Goal: Task Accomplishment & Management: Use online tool/utility

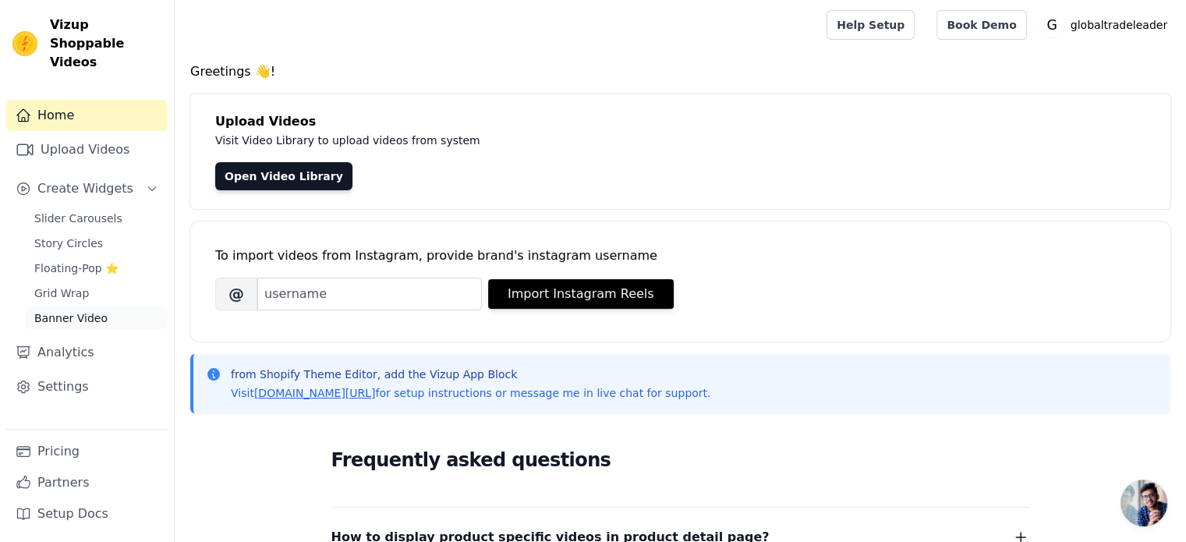
click at [78, 310] on span "Banner Video" at bounding box center [70, 318] width 73 height 16
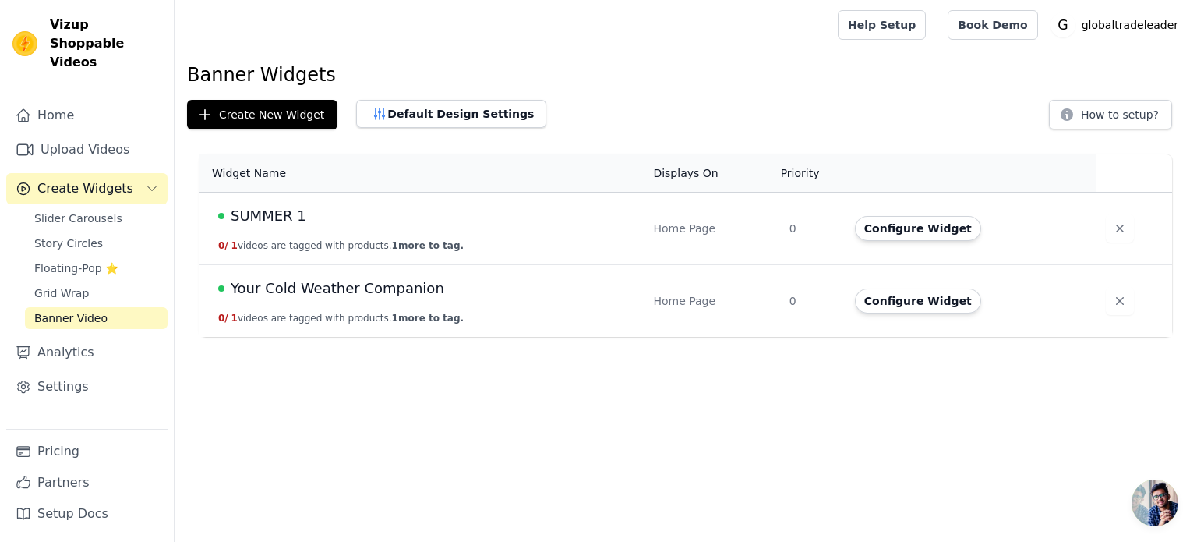
click at [915, 240] on td "Configure Widget" at bounding box center [971, 229] width 251 height 73
click at [919, 236] on button "Configure Widget" at bounding box center [918, 228] width 126 height 25
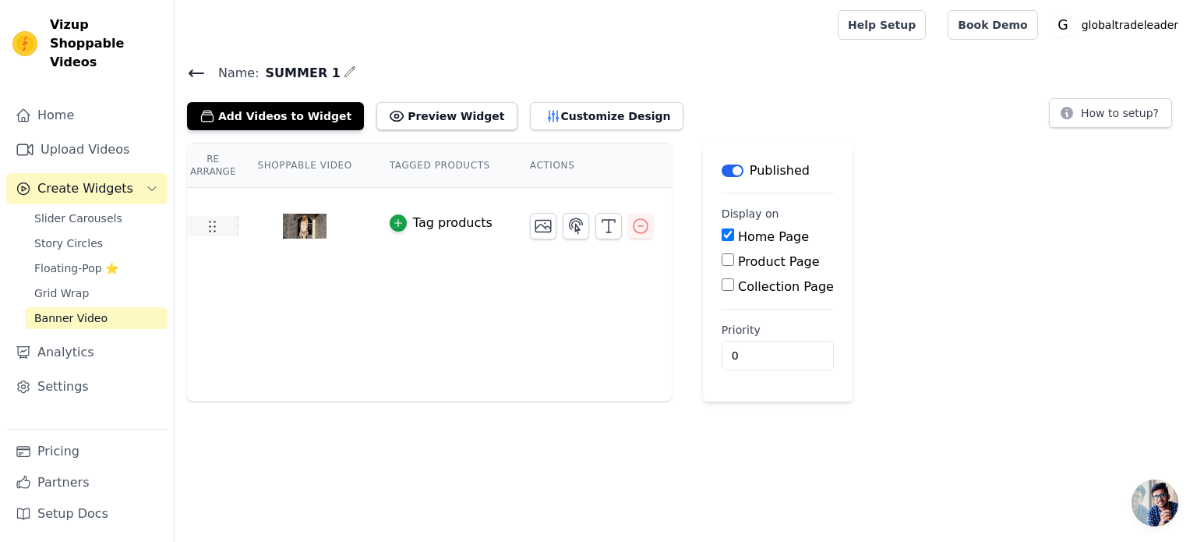
click at [212, 225] on icon at bounding box center [212, 226] width 19 height 19
click at [570, 227] on icon "button" at bounding box center [576, 225] width 13 height 15
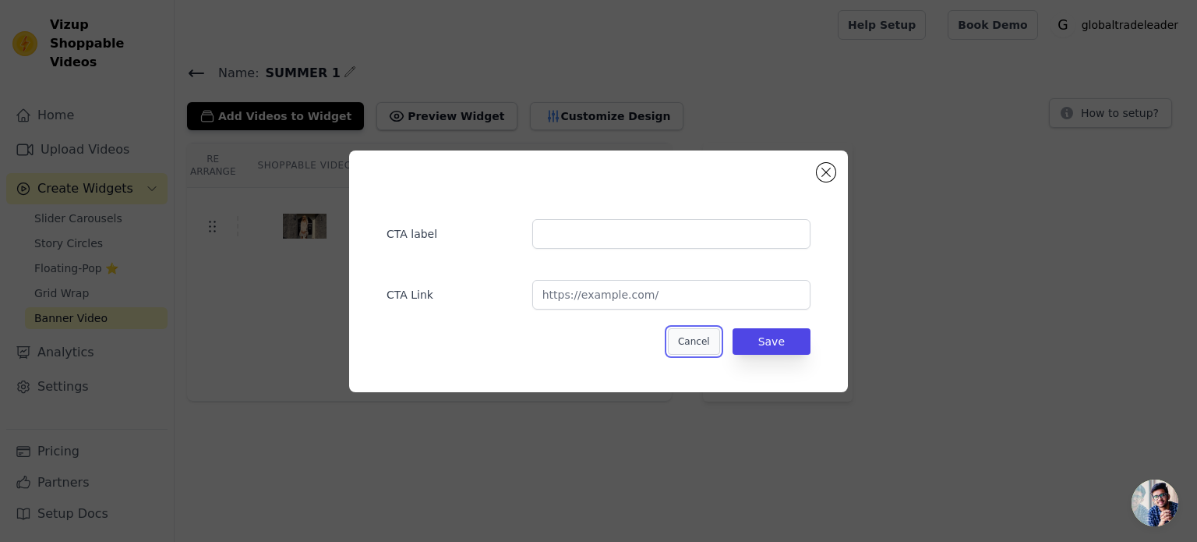
click at [705, 341] on button "Cancel" at bounding box center [694, 341] width 52 height 27
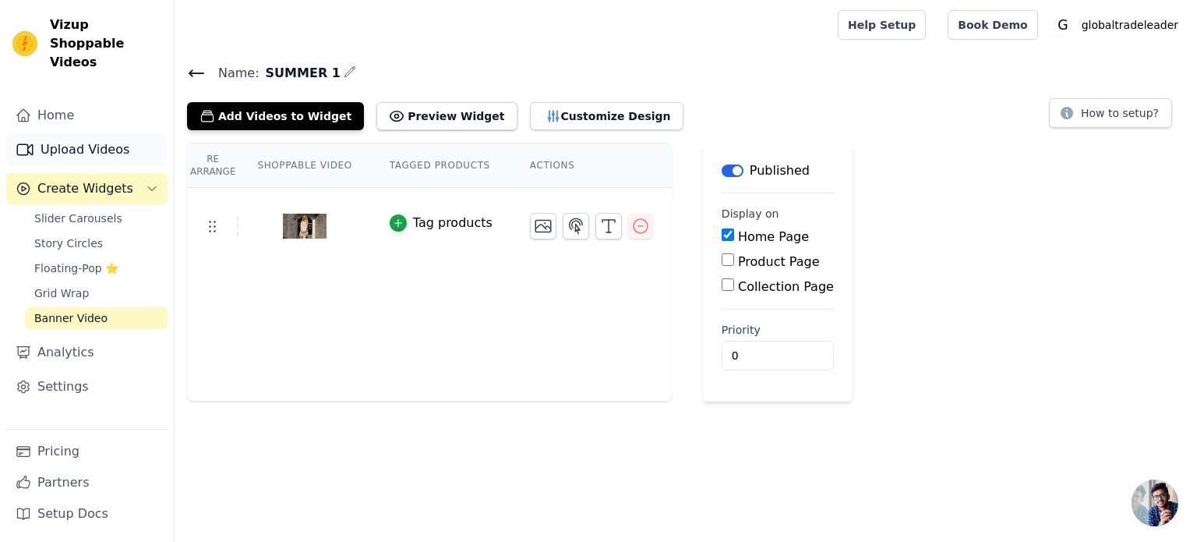
click at [70, 134] on link "Upload Videos" at bounding box center [86, 149] width 161 height 31
